Goal: Task Accomplishment & Management: Use online tool/utility

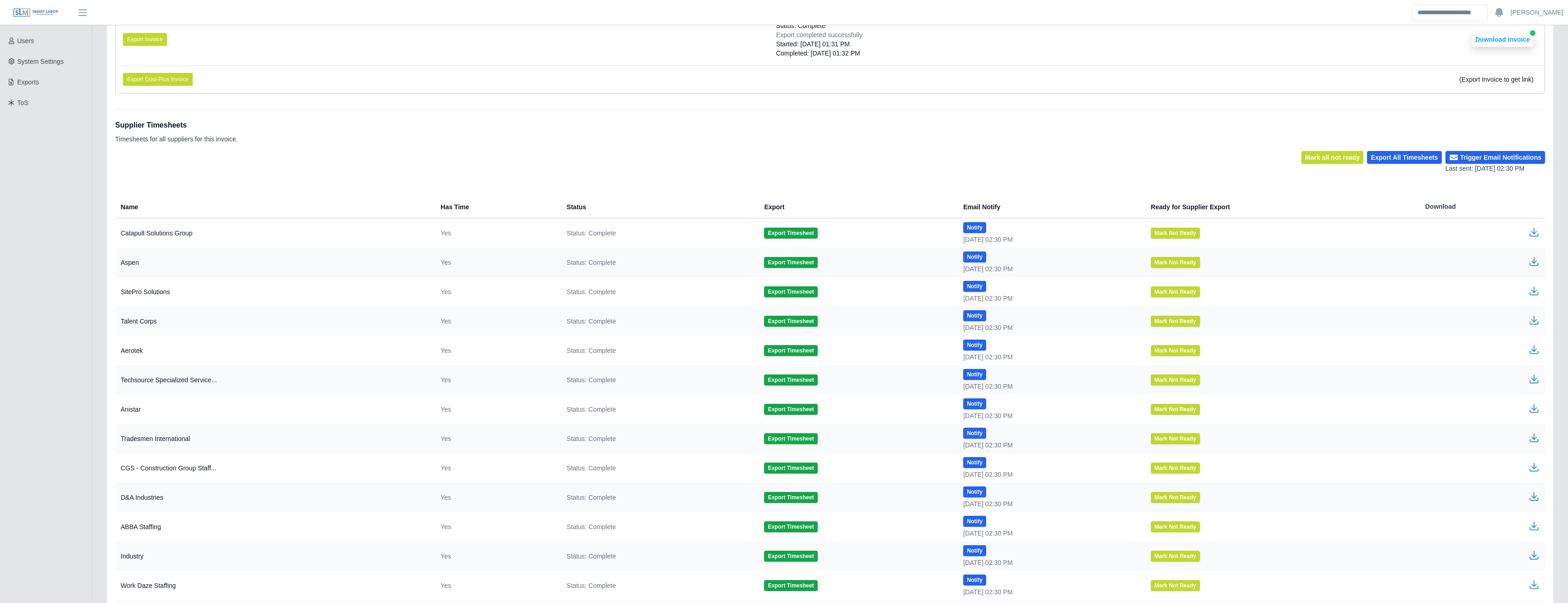
scroll to position [207, 0]
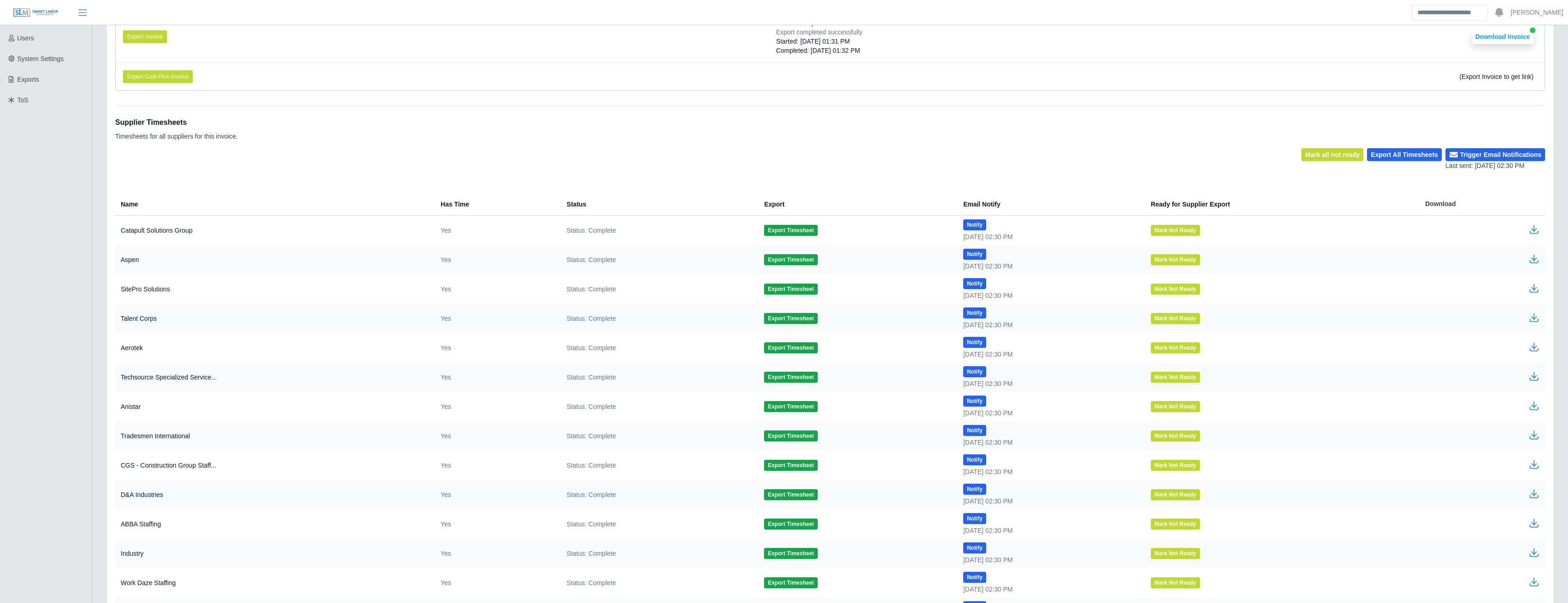
click at [1537, 228] on icon "button" at bounding box center [1534, 229] width 11 height 11
click at [1536, 261] on icon "button" at bounding box center [1534, 259] width 11 height 11
click at [785, 232] on button "Export Timesheet" at bounding box center [791, 230] width 53 height 11
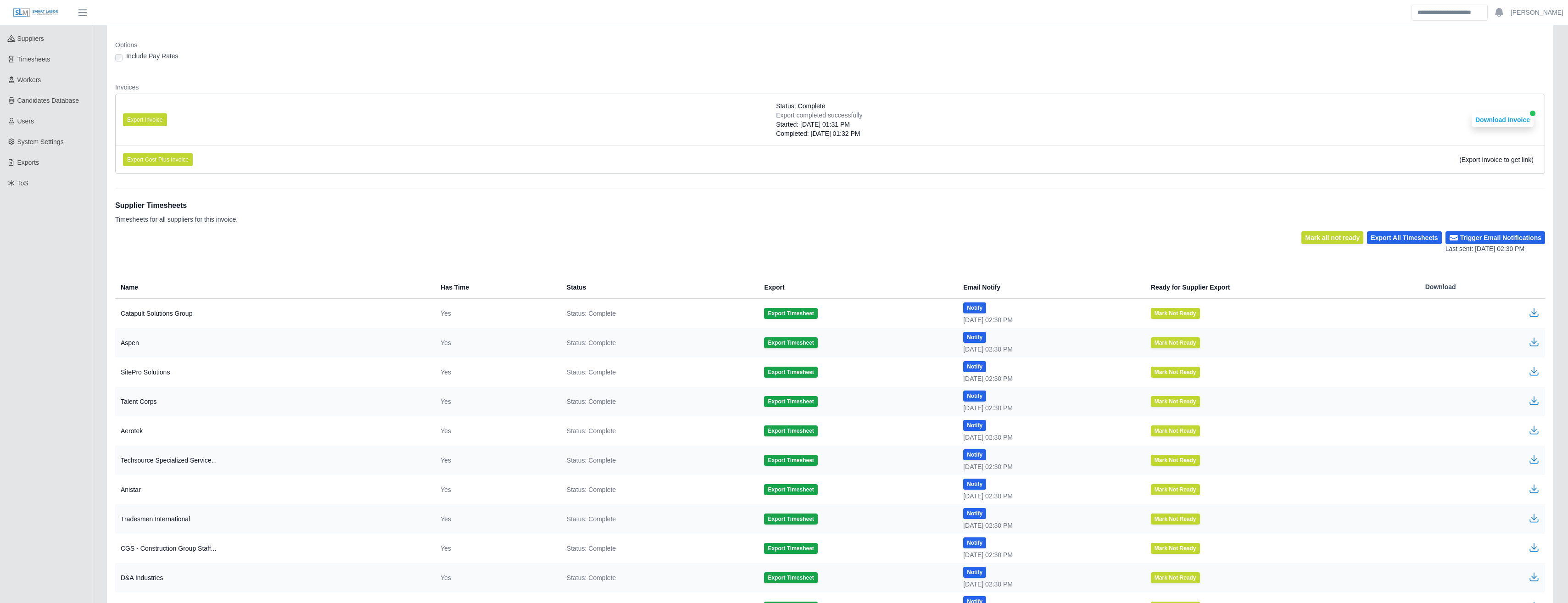
scroll to position [124, 0]
drag, startPoint x: 963, startPoint y: 257, endPoint x: 845, endPoint y: 230, distance: 121.0
drag, startPoint x: 845, startPoint y: 230, endPoint x: 718, endPoint y: 163, distance: 143.6
click at [1022, 278] on th "Email Notify" at bounding box center [1050, 286] width 188 height 23
drag, startPoint x: 1003, startPoint y: 322, endPoint x: 945, endPoint y: 319, distance: 58.1
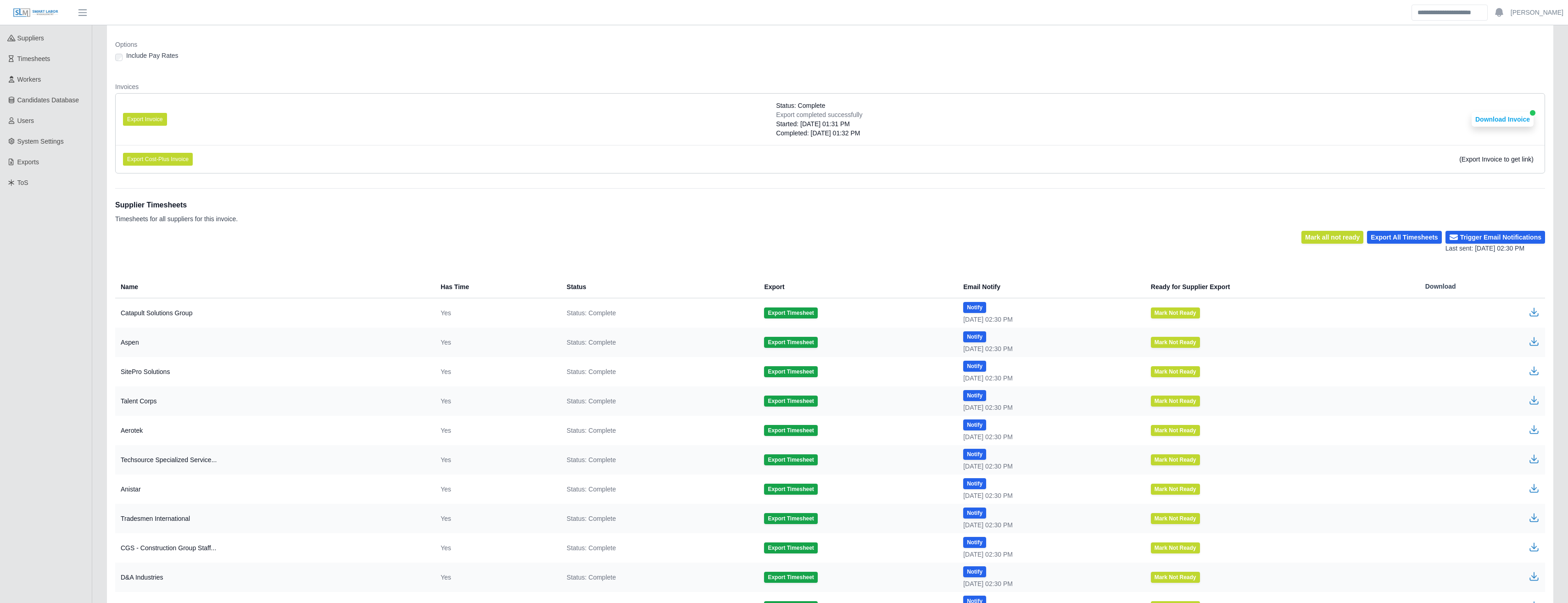
click at [963, 319] on div "08/11/2025 02:30 PM" at bounding box center [1050, 319] width 173 height 9
copy div "08/11/2025 02:30 PM"
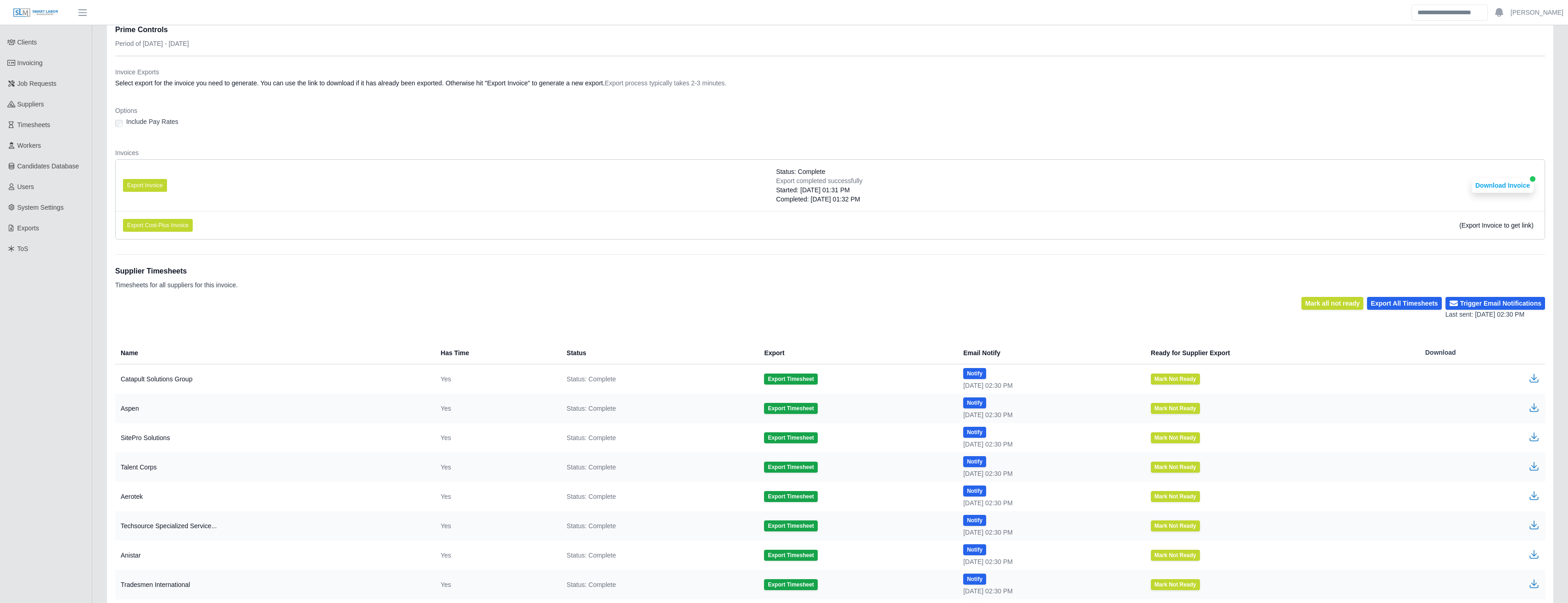
scroll to position [0, 0]
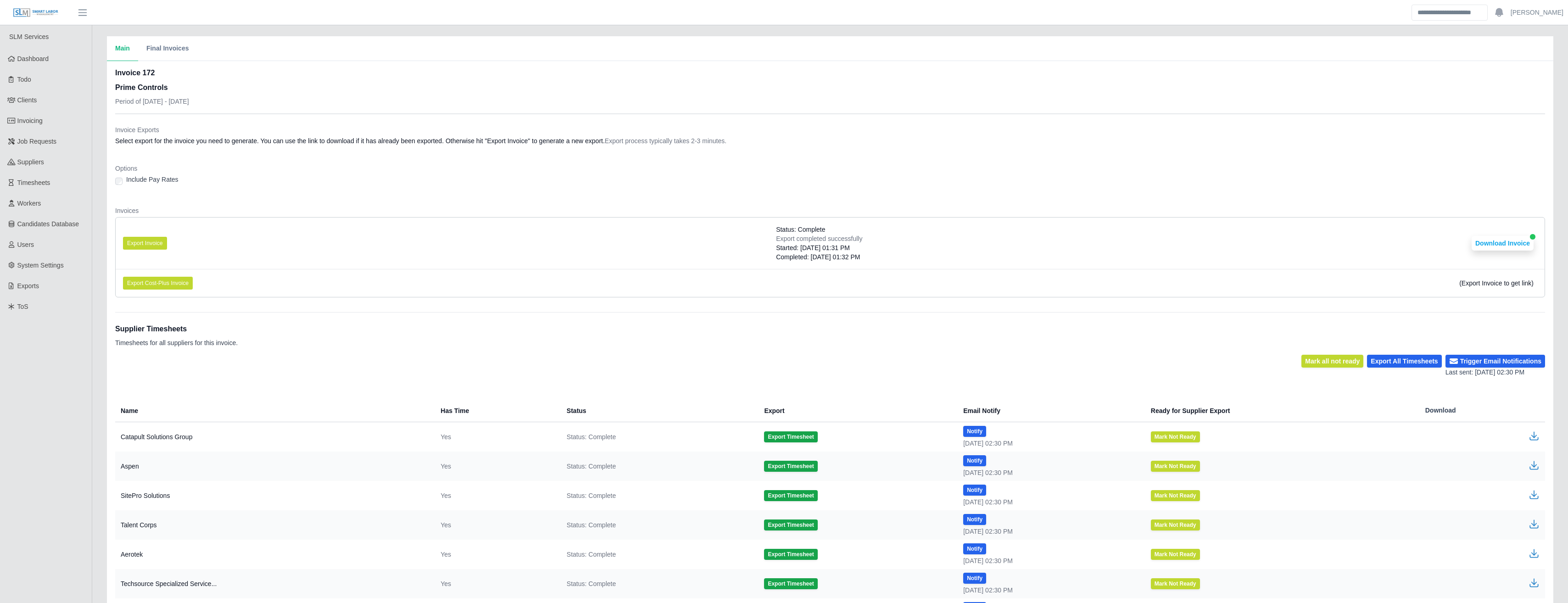
click at [1032, 349] on div "Supplier Timesheets Timesheets for all suppliers for this invoice." at bounding box center [830, 332] width 1430 height 42
click at [1531, 433] on icon "button" at bounding box center [1534, 436] width 11 height 11
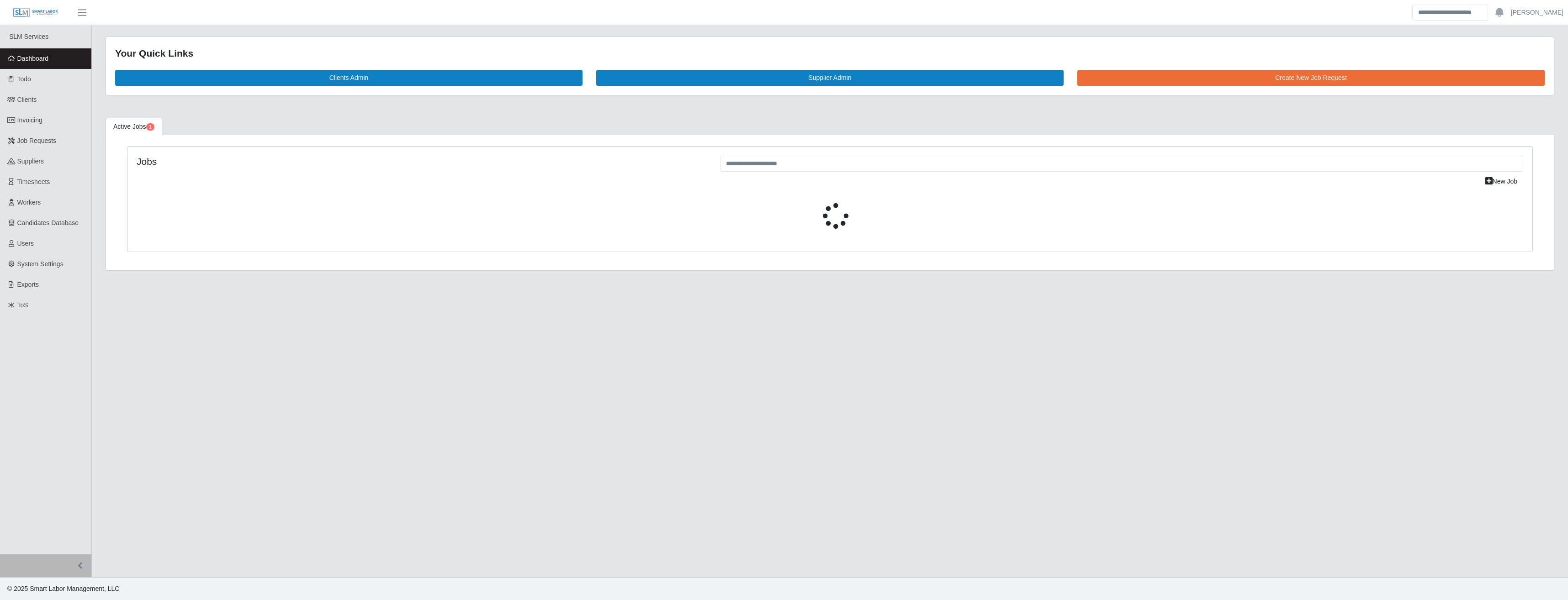
select select "****"
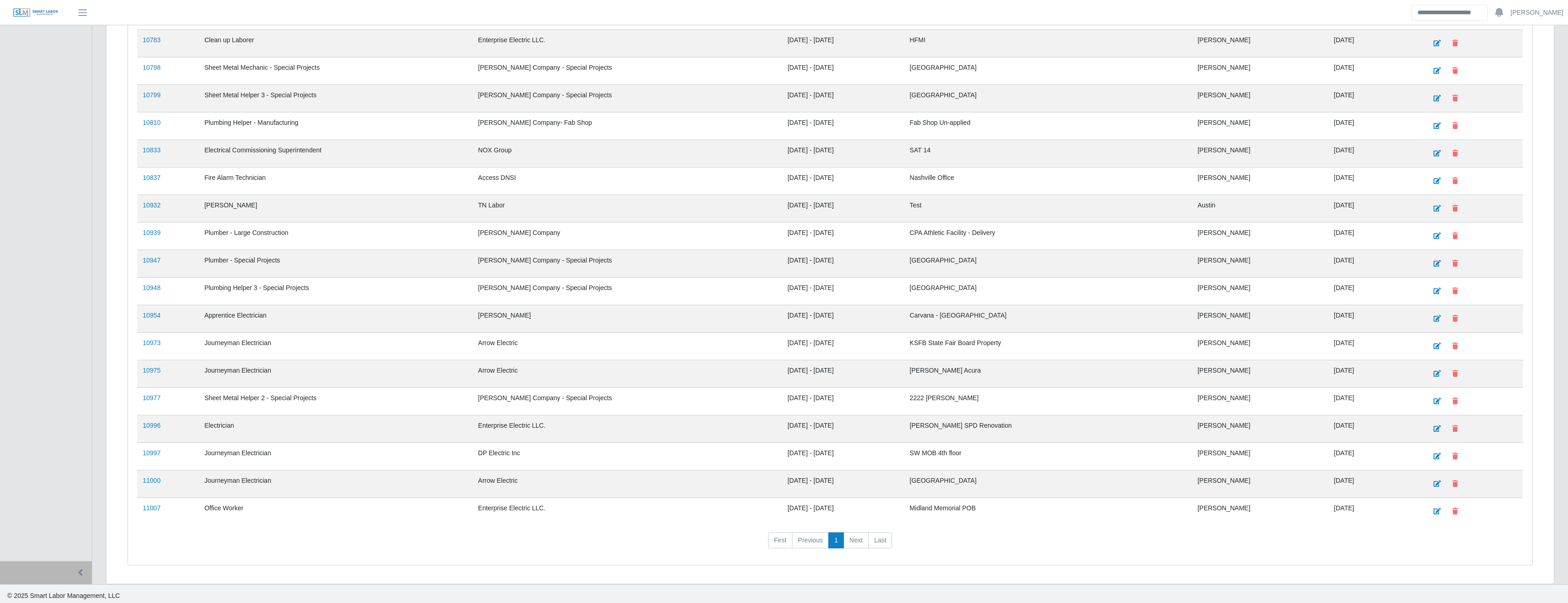
scroll to position [829, 0]
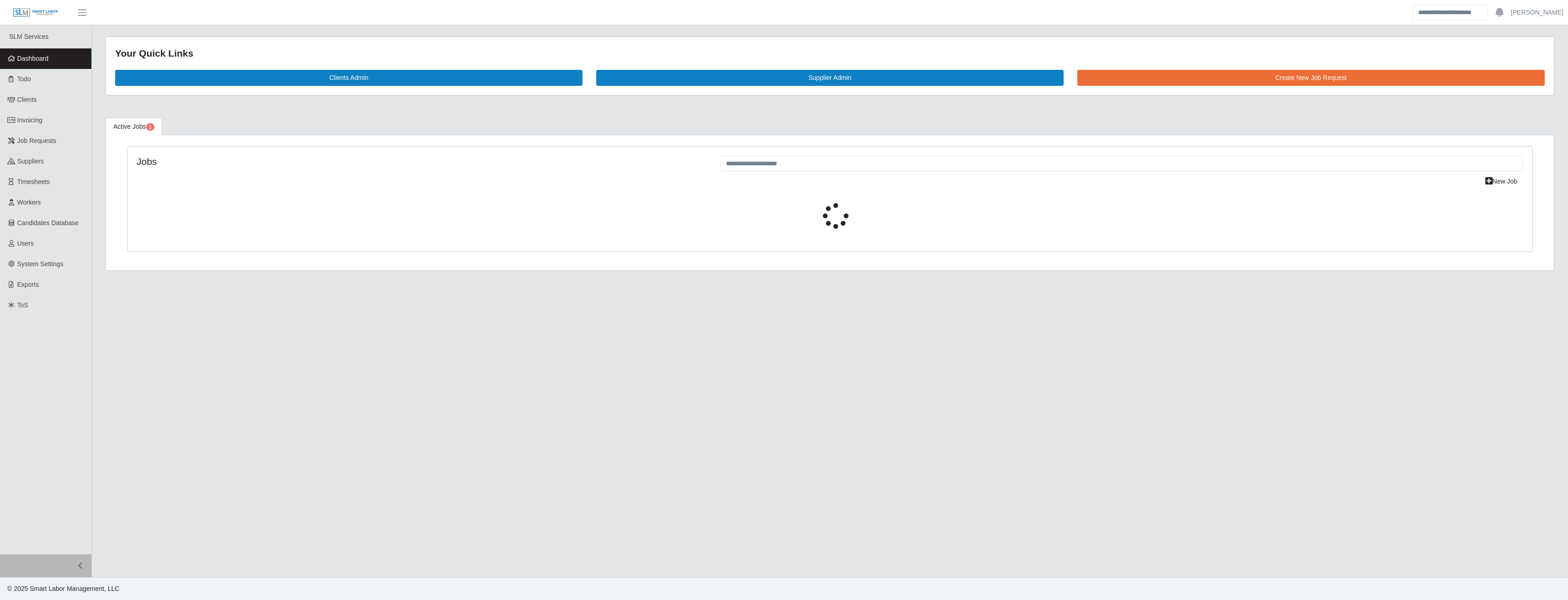
select select "****"
